Goal: Register for event/course

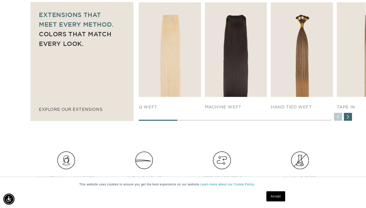
click at [348, 117] on div "Next slide" at bounding box center [347, 117] width 8 height 8
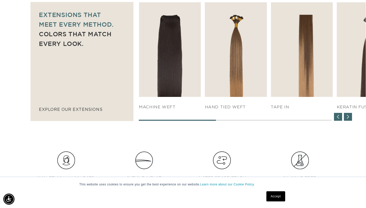
click at [348, 117] on div "Next slide" at bounding box center [347, 117] width 8 height 8
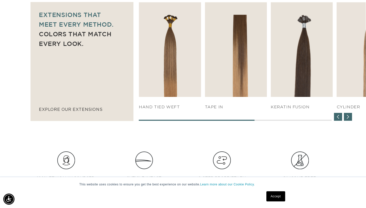
scroll to position [0, 330]
click at [348, 117] on div "Next slide" at bounding box center [347, 117] width 8 height 8
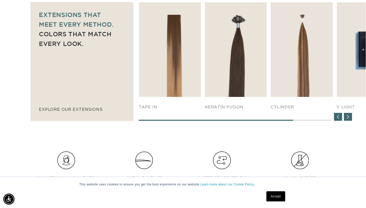
click at [348, 117] on div "Next slide" at bounding box center [347, 117] width 8 height 8
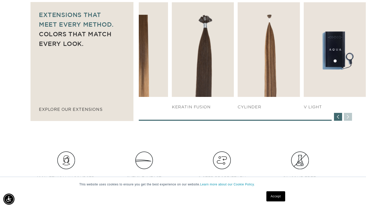
scroll to position [0, 659]
click at [348, 117] on div "SHOP NOW q weft SHOP NOW Machine Weft SHOP NOW" at bounding box center [252, 61] width 227 height 119
click at [336, 118] on div "Previous slide" at bounding box center [338, 117] width 8 height 8
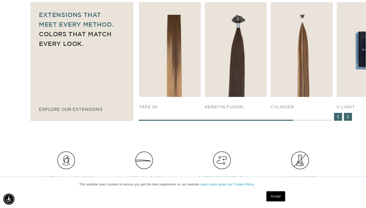
scroll to position [0, 0]
click at [336, 118] on div "Previous slide" at bounding box center [338, 117] width 8 height 8
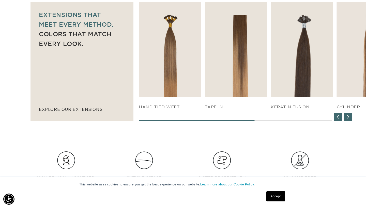
click at [336, 118] on div "Previous slide" at bounding box center [338, 117] width 8 height 8
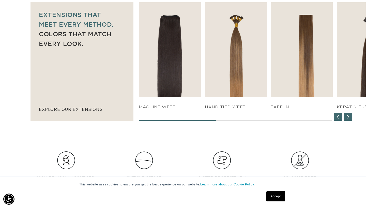
click at [336, 118] on div "Previous slide" at bounding box center [338, 117] width 8 height 8
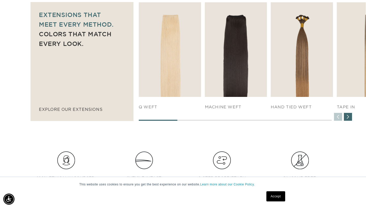
click at [336, 118] on div "SHOP NOW q weft SHOP NOW Machine Weft SHOP NOW" at bounding box center [252, 61] width 227 height 119
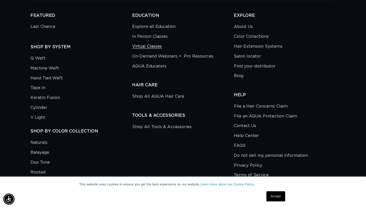
click at [150, 45] on link "Virtual Classes" at bounding box center [147, 47] width 30 height 10
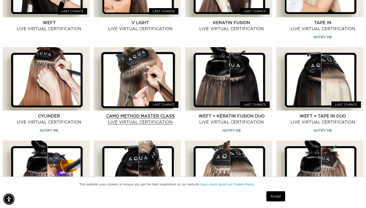
click at [148, 113] on link "CAMO Method Master Class Live Virtual Certification" at bounding box center [140, 119] width 81 height 12
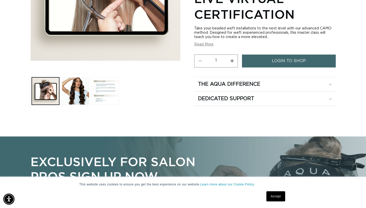
scroll to position [0, 330]
click at [234, 84] on h2 "The Aqua Difference" at bounding box center [229, 84] width 62 height 7
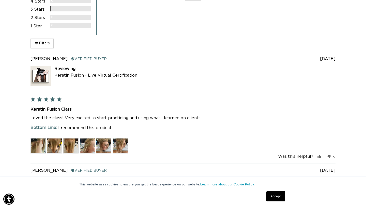
click at [38, 141] on img at bounding box center [37, 145] width 15 height 15
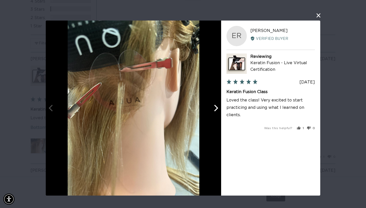
scroll to position [0, 0]
click at [215, 109] on icon "Next" at bounding box center [215, 108] width 7 height 7
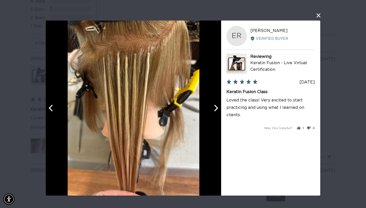
scroll to position [0, 330]
click at [215, 109] on icon "Next" at bounding box center [215, 108] width 7 height 7
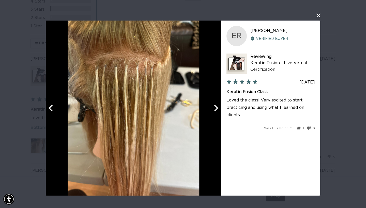
click at [215, 109] on icon "Next" at bounding box center [215, 108] width 7 height 7
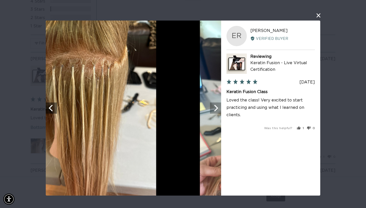
scroll to position [0, 659]
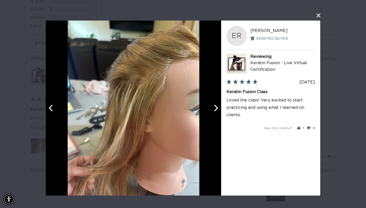
click at [215, 108] on icon "Next" at bounding box center [215, 108] width 7 height 7
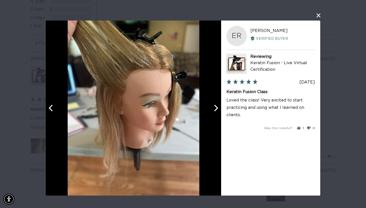
click at [215, 108] on icon "Next" at bounding box center [215, 108] width 7 height 7
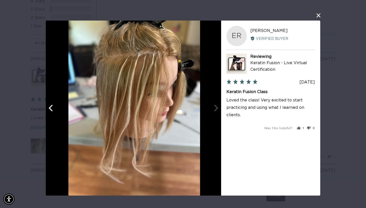
scroll to position [0, 0]
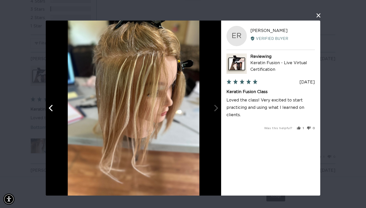
click at [215, 108] on div at bounding box center [133, 108] width 175 height 175
click at [317, 16] on button "close this modal window" at bounding box center [318, 15] width 6 height 6
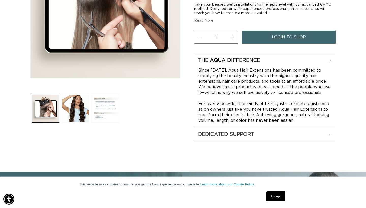
click at [330, 134] on div "Dedicated Support" at bounding box center [265, 134] width 134 height 7
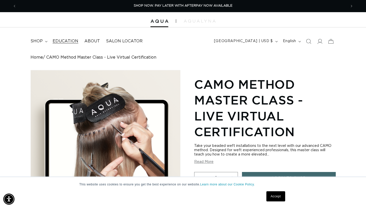
click at [66, 40] on span "Education" at bounding box center [66, 41] width 26 height 5
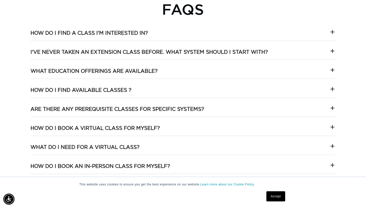
click at [332, 108] on icon at bounding box center [332, 108] width 4 height 0
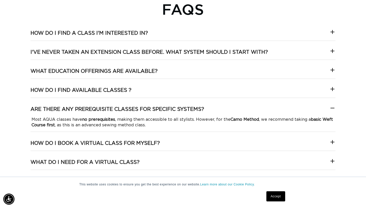
click at [332, 161] on icon at bounding box center [332, 161] width 4 height 0
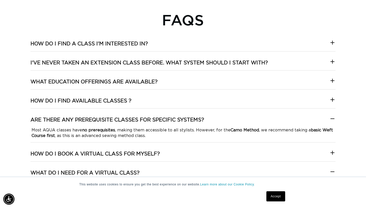
click at [332, 41] on icon at bounding box center [332, 43] width 6 height 6
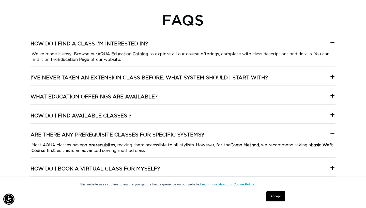
scroll to position [0, 659]
click at [133, 53] on strong "AQUA Education Catalog" at bounding box center [122, 54] width 51 height 4
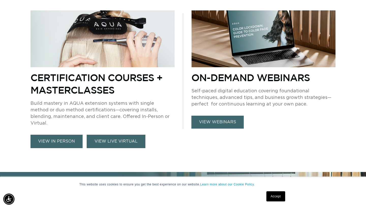
scroll to position [0, 0]
click at [122, 135] on link "VIEW LIVE VIRTUAL" at bounding box center [116, 141] width 59 height 13
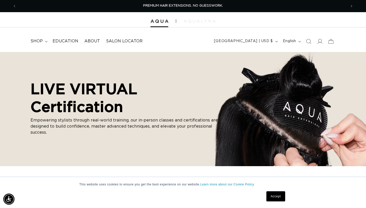
click at [195, 21] on img at bounding box center [200, 21] width 32 height 3
